Goal: Task Accomplishment & Management: Manage account settings

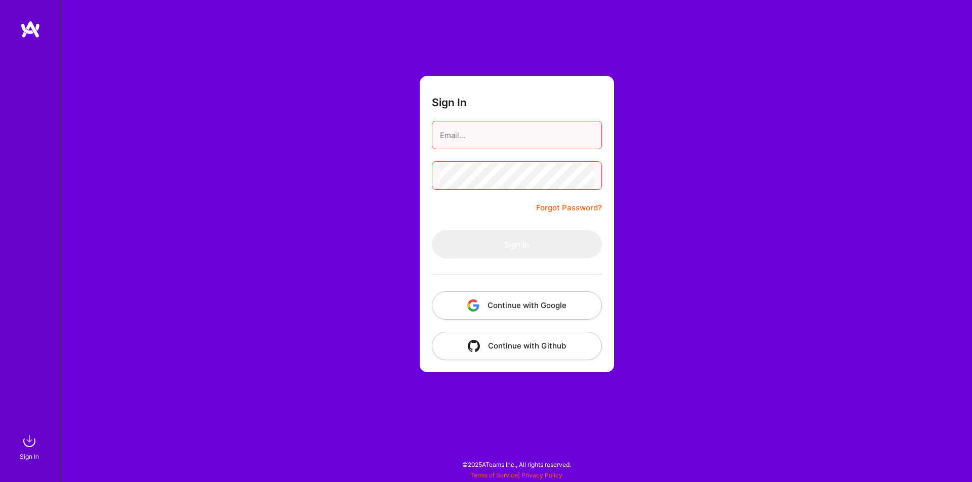
click at [507, 137] on input "email" at bounding box center [517, 135] width 154 height 26
click at [470, 200] on form "Sign In Forgot Password? Sign In Continue with Google Continue with Github" at bounding box center [517, 224] width 194 height 297
click at [524, 303] on button "Continue with Google" at bounding box center [517, 306] width 170 height 28
click at [483, 142] on input "email" at bounding box center [517, 135] width 154 height 26
type input "[EMAIL_ADDRESS][DOMAIN_NAME]"
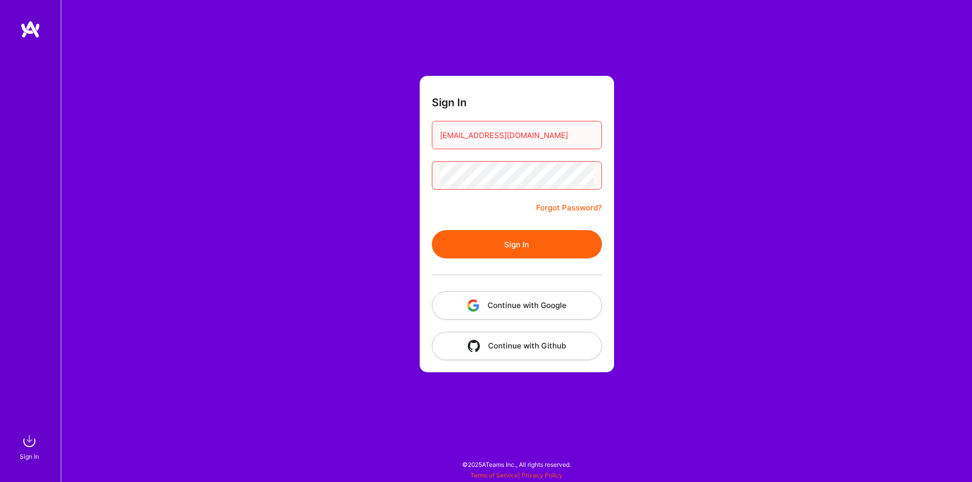
click at [432, 230] on button "Sign In" at bounding box center [517, 244] width 170 height 28
click at [550, 305] on button "Continue with Google" at bounding box center [517, 306] width 170 height 28
